Goal: Check status: Check status

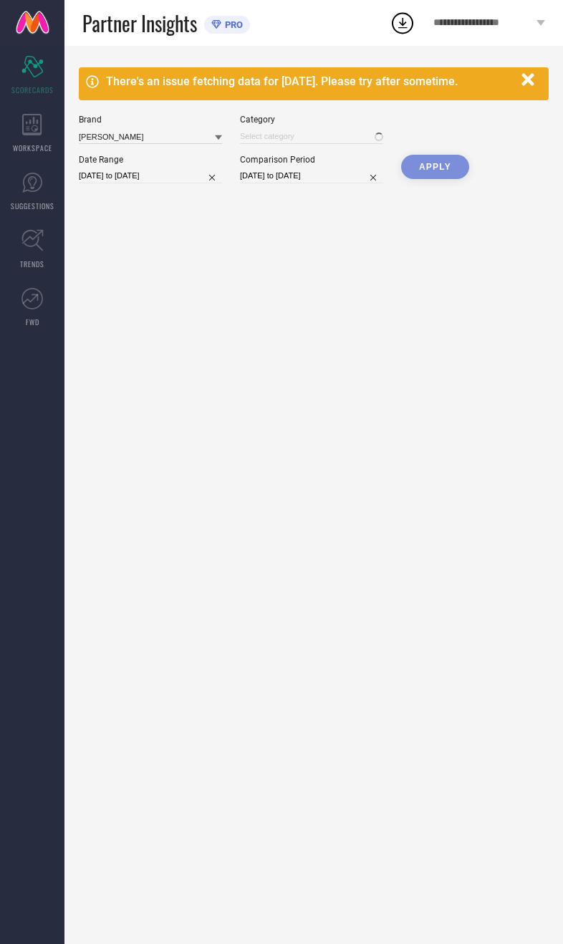
type input "All"
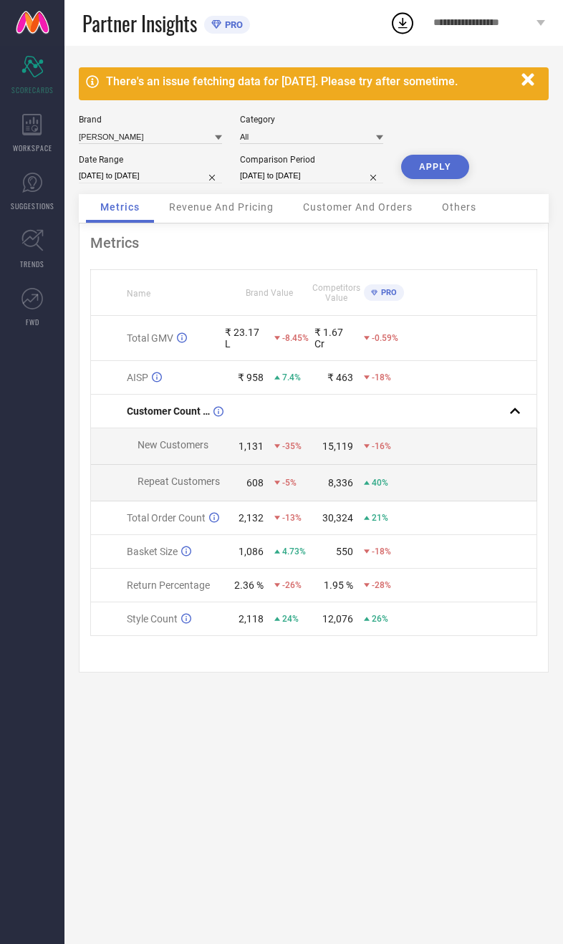
select select "8"
select select "2025"
select select "9"
select select "2025"
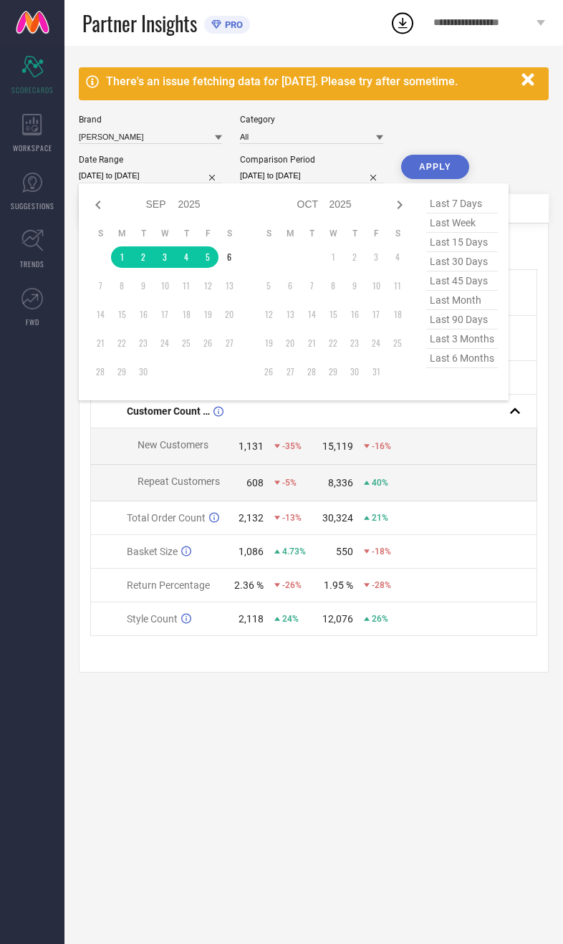
click at [456, 787] on div "There's an issue fetching data for 06 Sep 2025. Please try after sometime. Bran…" at bounding box center [313, 495] width 498 height 898
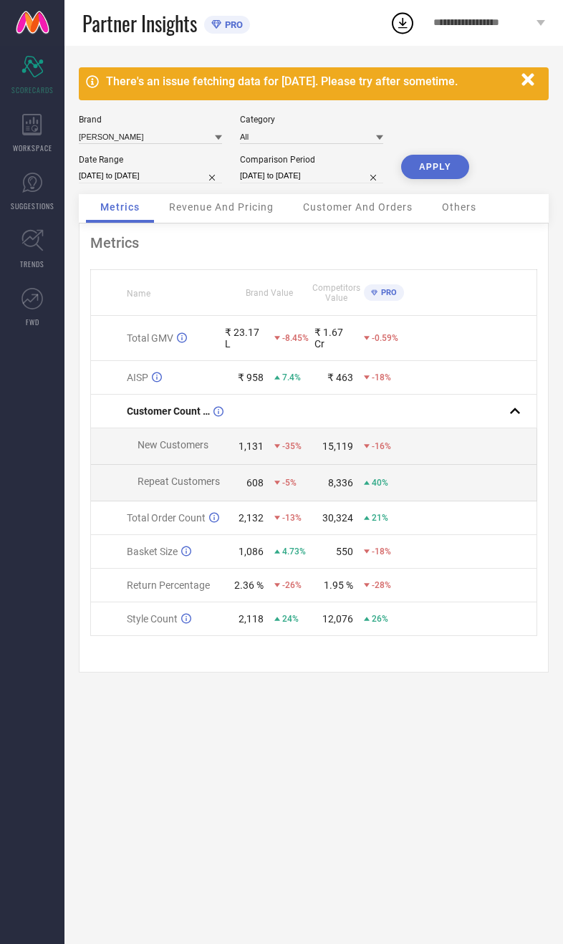
click at [137, 175] on input "[DATE] to [DATE]" at bounding box center [150, 175] width 143 height 15
select select "8"
select select "2025"
select select "9"
select select "2025"
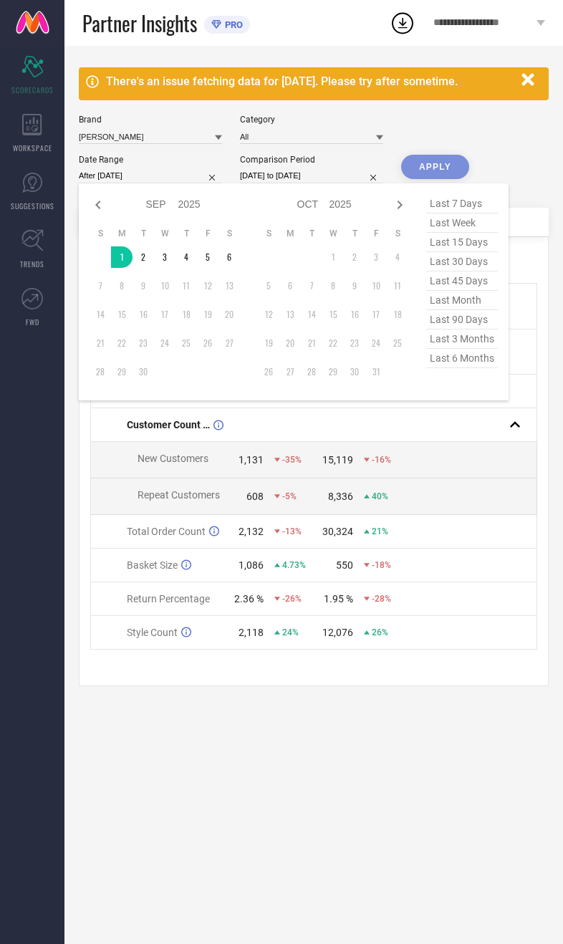
type input "01-09-2025 to 06-09-2025"
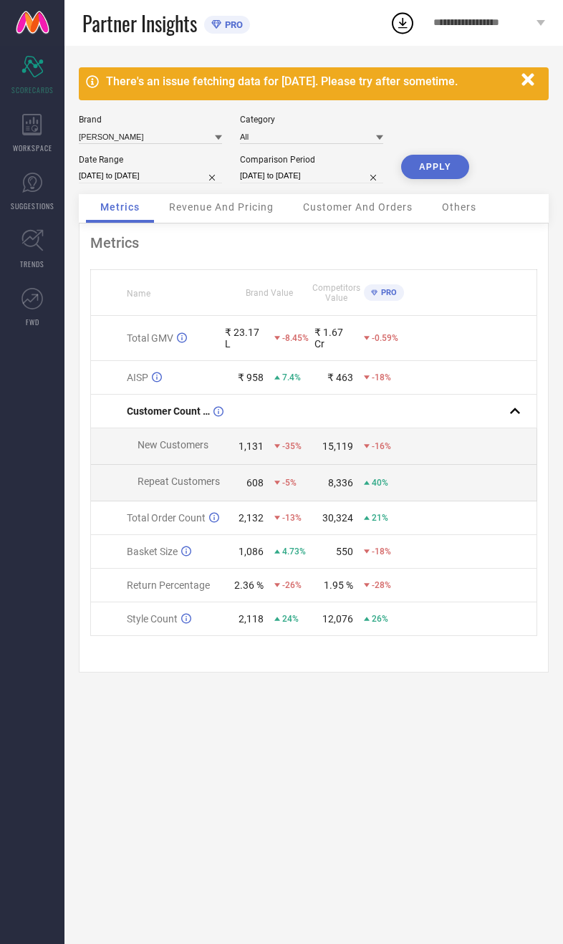
click at [442, 167] on button "APPLY" at bounding box center [435, 167] width 68 height 24
click at [313, 183] on input "[DATE] to [DATE]" at bounding box center [311, 175] width 143 height 15
select select "8"
select select "2024"
select select "9"
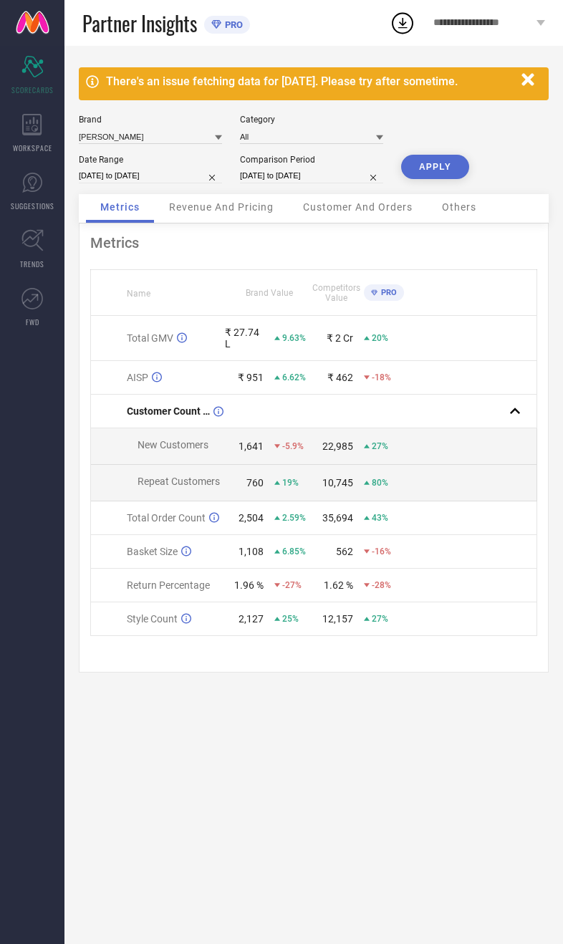
select select "2024"
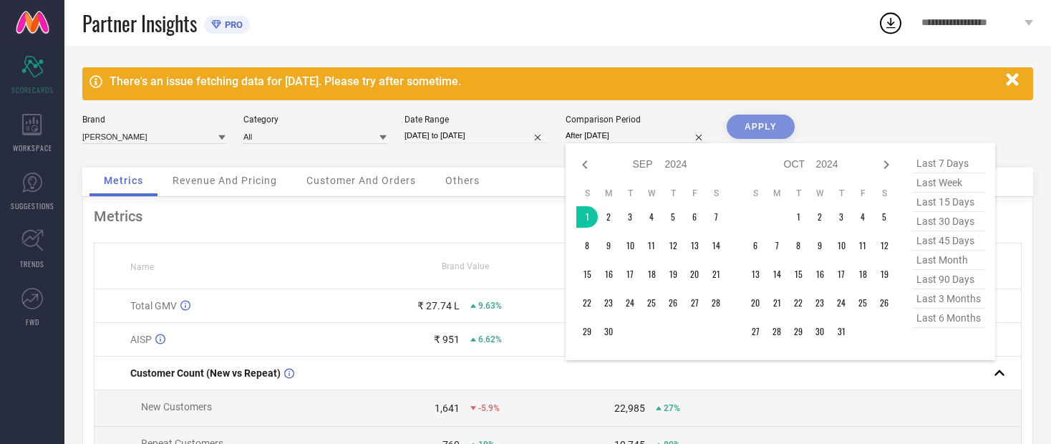
type input "01-09-2024 to 06-09-2024"
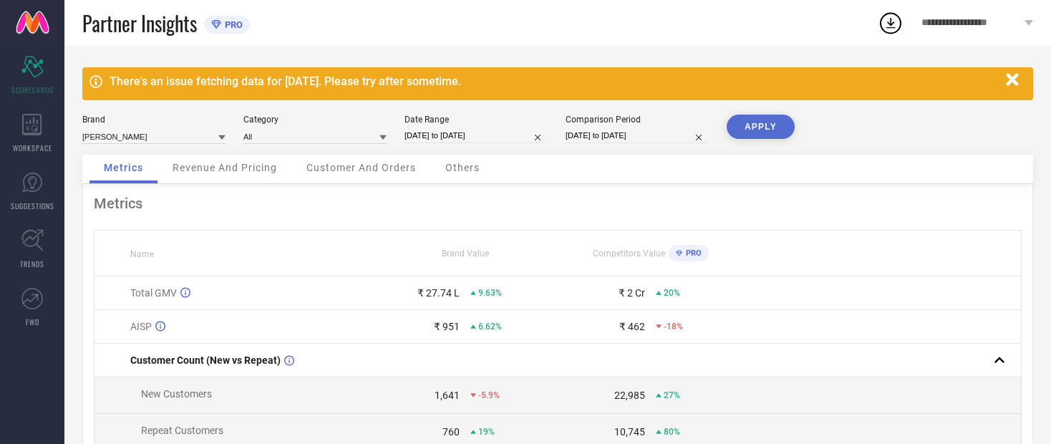
click at [562, 130] on button "APPLY" at bounding box center [761, 127] width 68 height 24
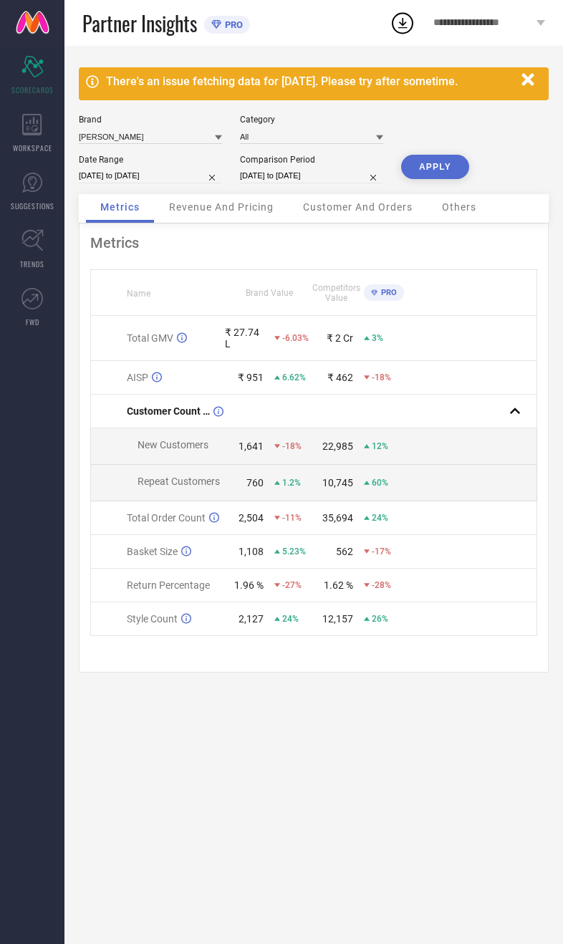
click at [259, 208] on span "Revenue And Pricing" at bounding box center [221, 206] width 105 height 11
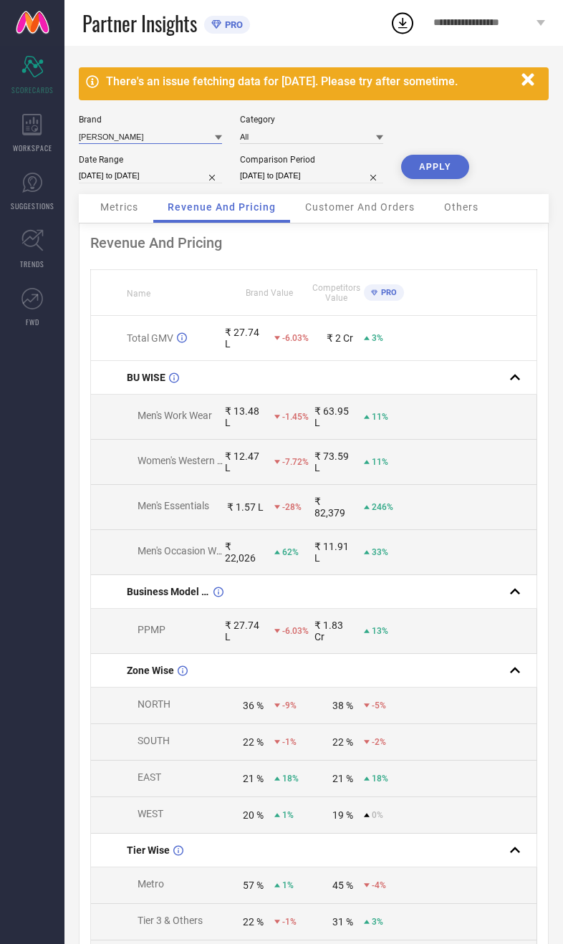
click at [171, 144] on input at bounding box center [150, 136] width 143 height 15
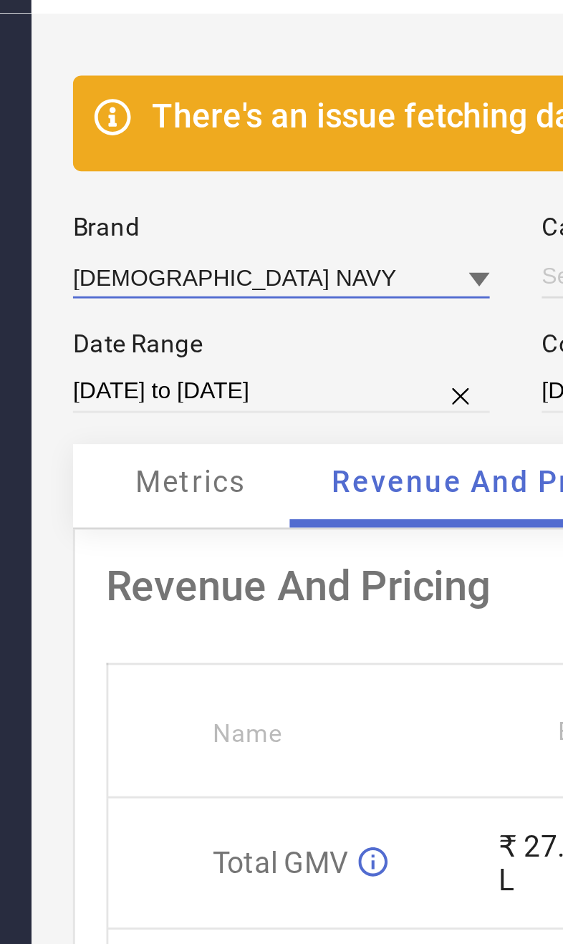
type input "All"
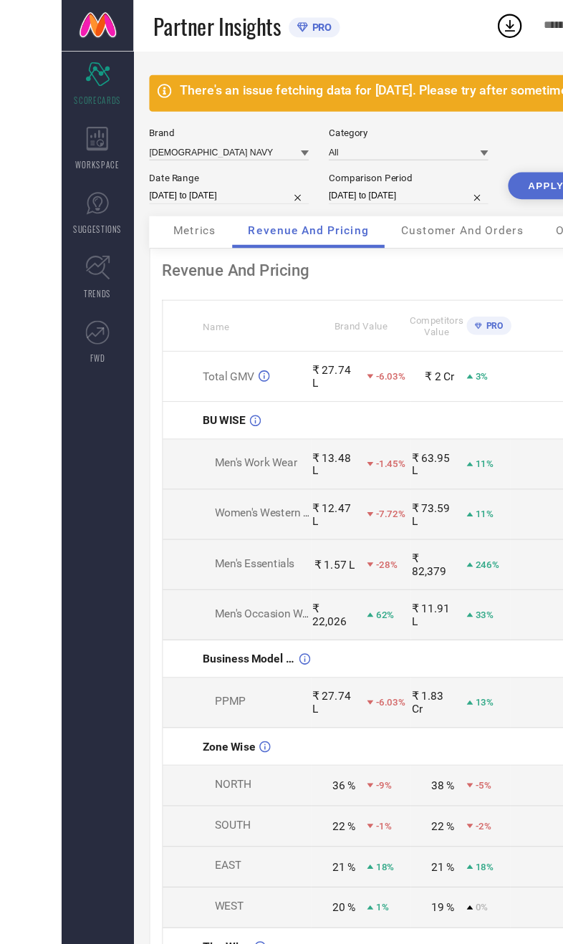
click at [469, 179] on button "APPLY" at bounding box center [435, 167] width 68 height 24
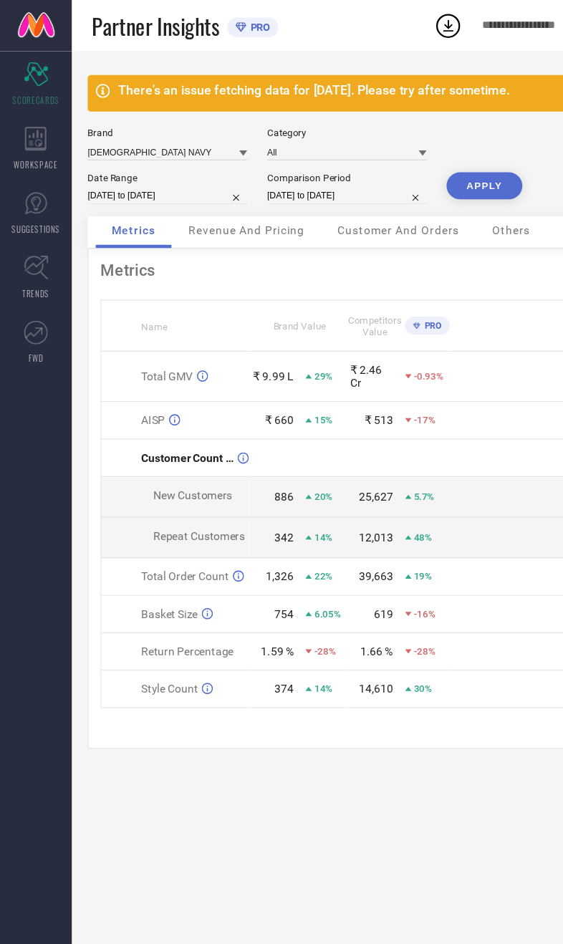
click at [257, 223] on div "Revenue And Pricing" at bounding box center [221, 208] width 133 height 29
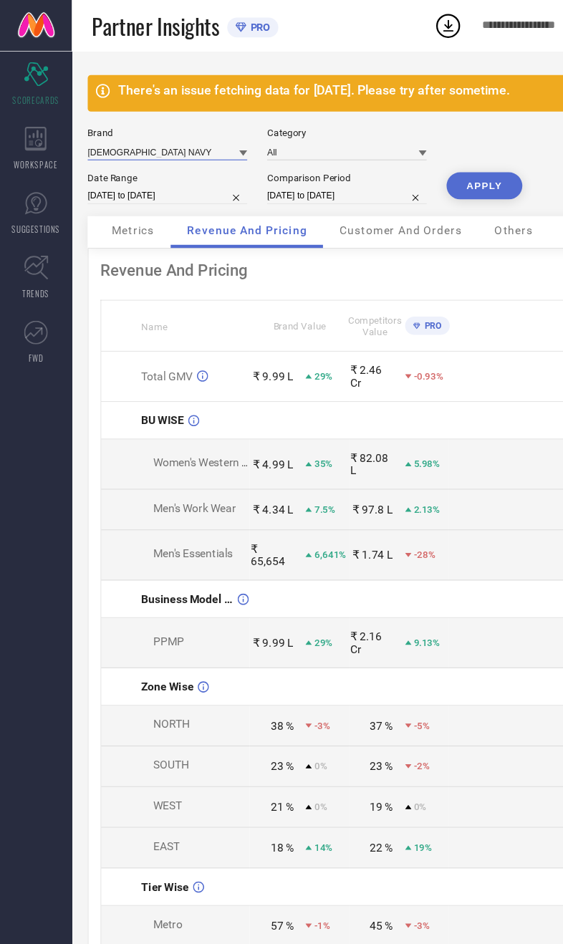
click at [150, 143] on input at bounding box center [150, 136] width 143 height 15
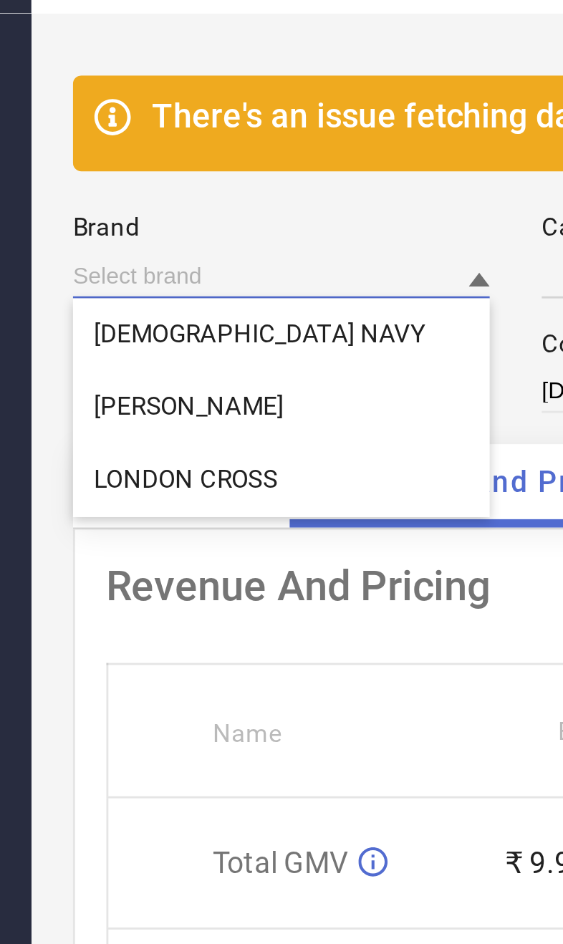
type input "All"
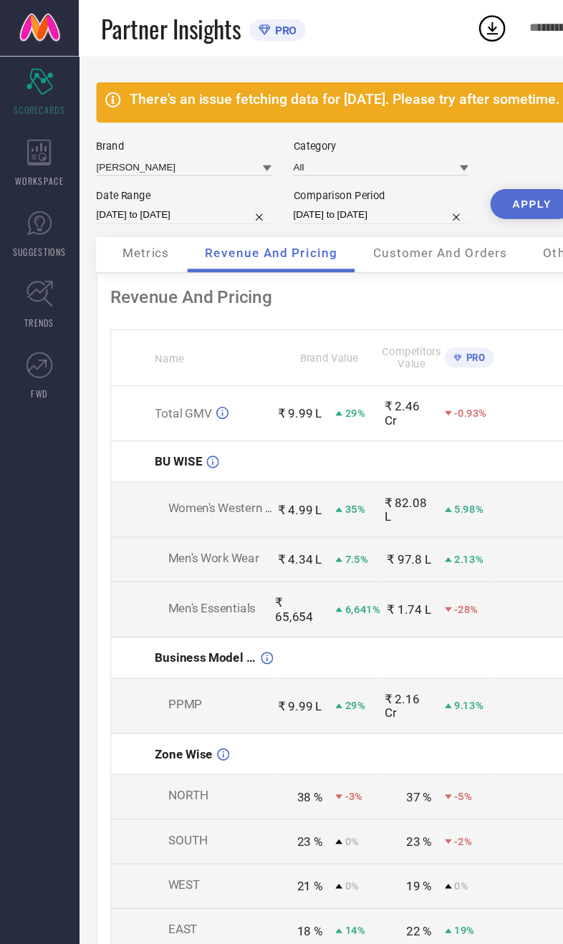
click at [435, 172] on button "APPLY" at bounding box center [435, 167] width 68 height 24
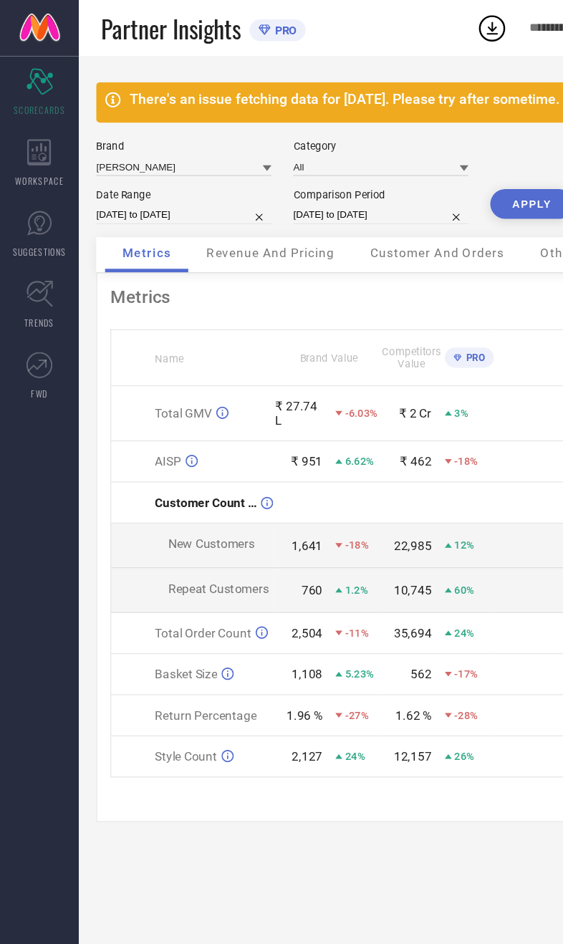
click at [238, 223] on div "Revenue And Pricing" at bounding box center [221, 208] width 133 height 29
